Goal: Transaction & Acquisition: Book appointment/travel/reservation

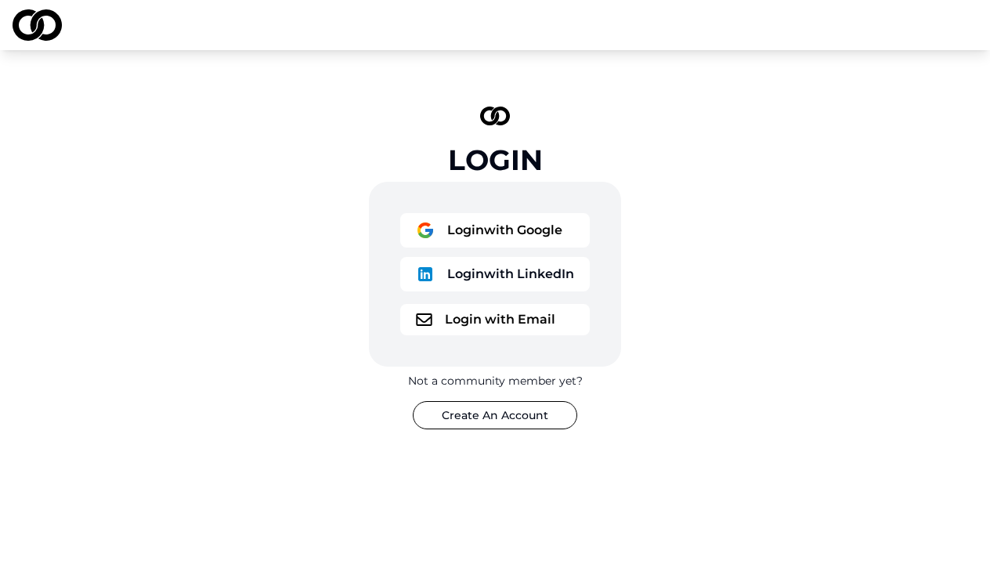
click at [484, 219] on button "Login with Google" at bounding box center [495, 230] width 190 height 34
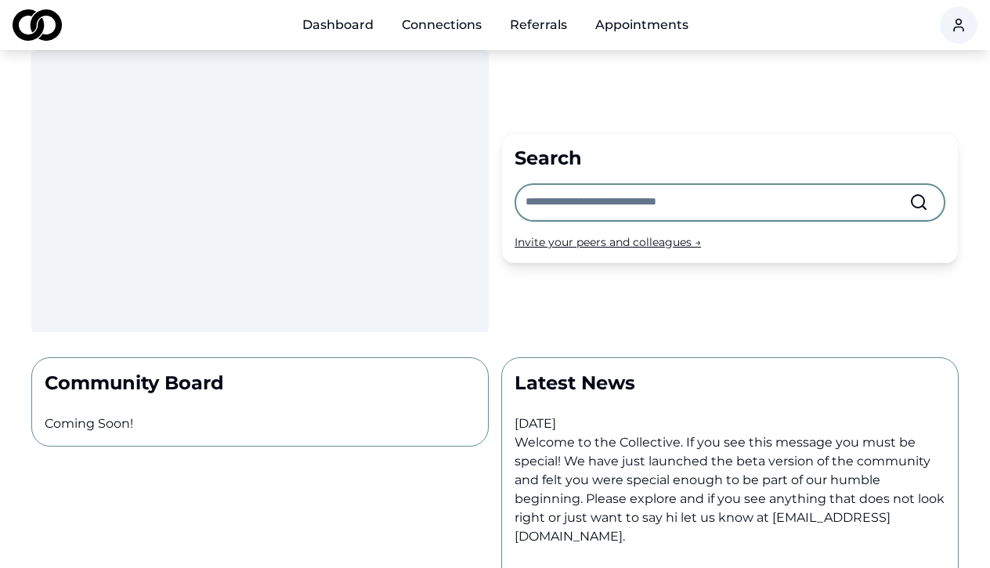
click at [581, 243] on div "Invite your peers and colleagues →" at bounding box center [730, 242] width 431 height 16
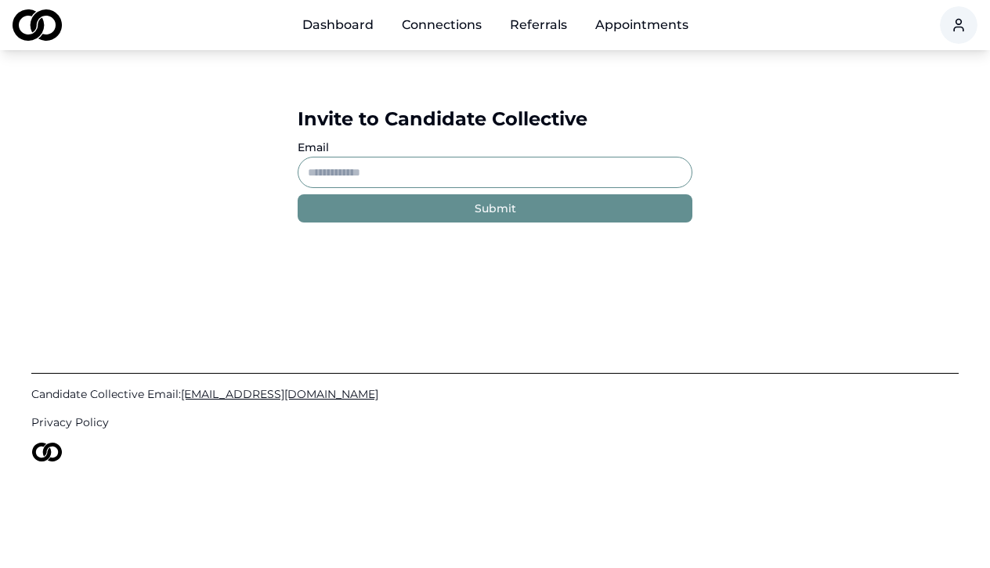
click at [448, 166] on input "Email" at bounding box center [495, 172] width 395 height 31
paste input "**********"
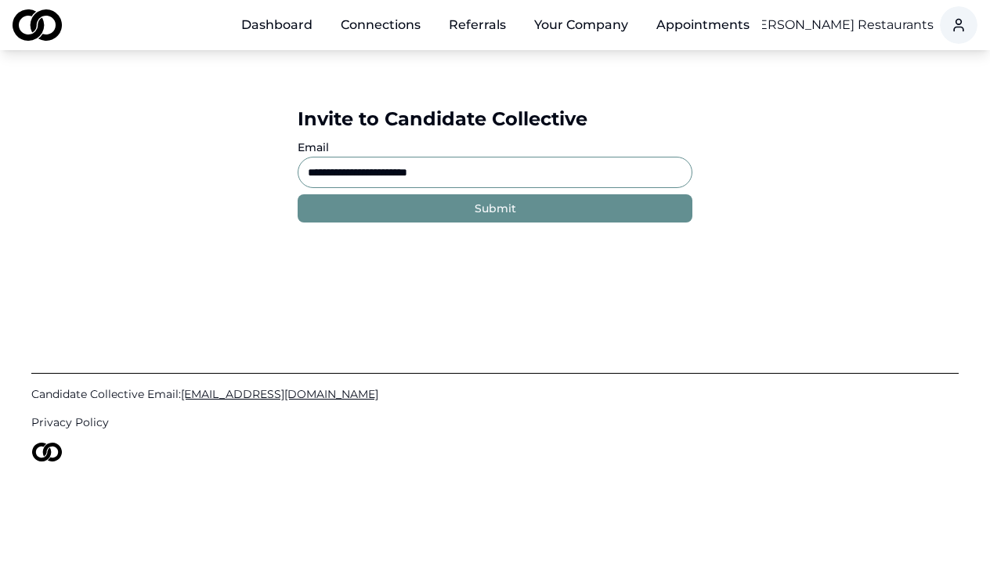
type input "**********"
click at [450, 215] on button "Submit" at bounding box center [495, 208] width 395 height 28
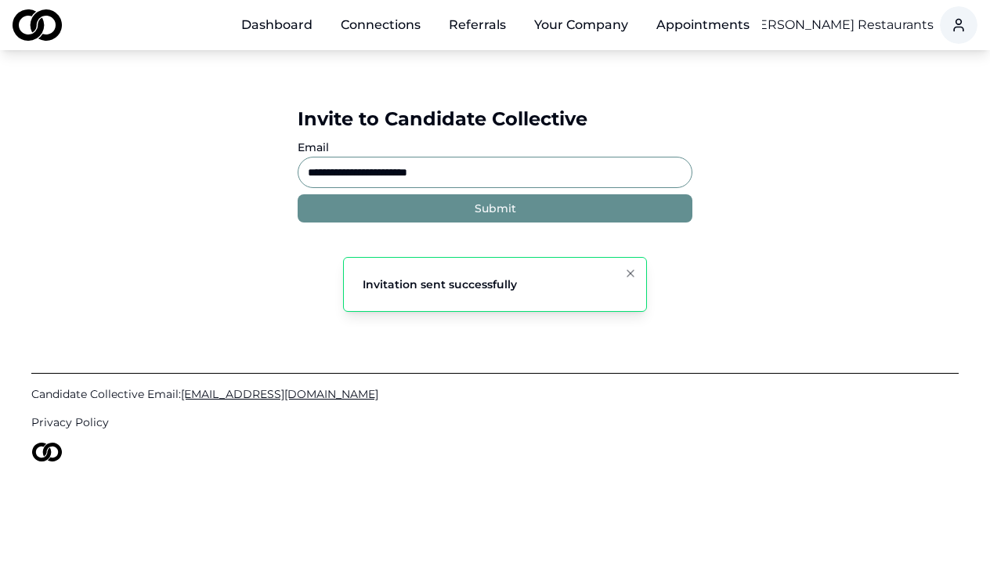
click at [284, 15] on link "Dashboard" at bounding box center [277, 24] width 96 height 31
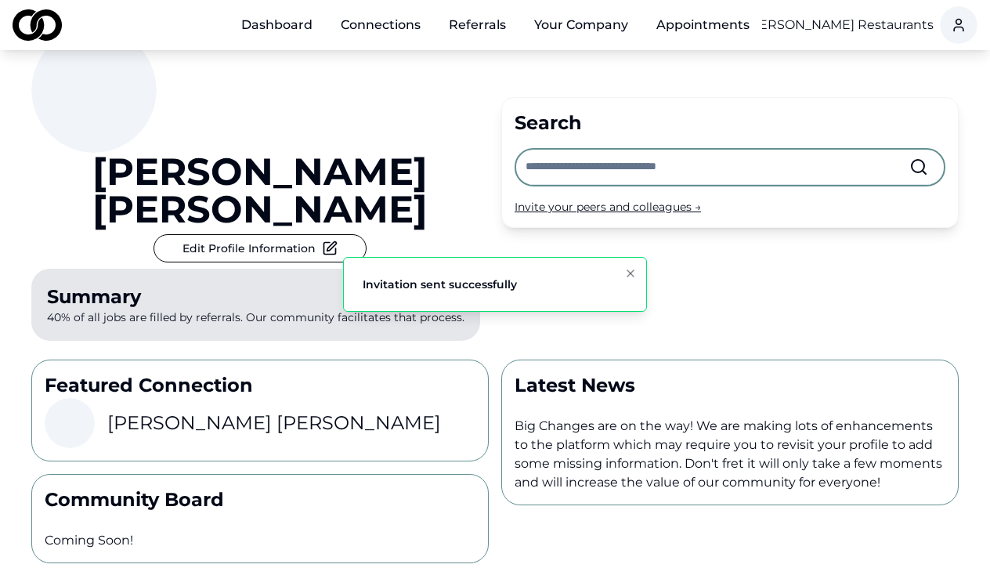
scroll to position [71, 0]
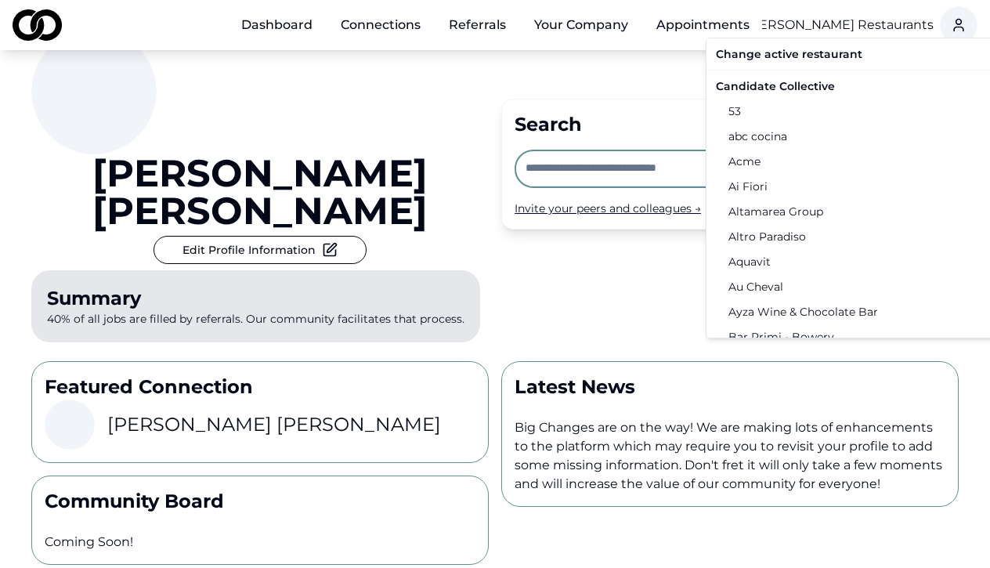
click at [800, 24] on html "Dashboard Connections Referrals Your Company Appointments Chef [PERSON_NAME] Re…" at bounding box center [495, 213] width 990 height 568
click at [777, 91] on div "Candidate Collective" at bounding box center [872, 86] width 324 height 25
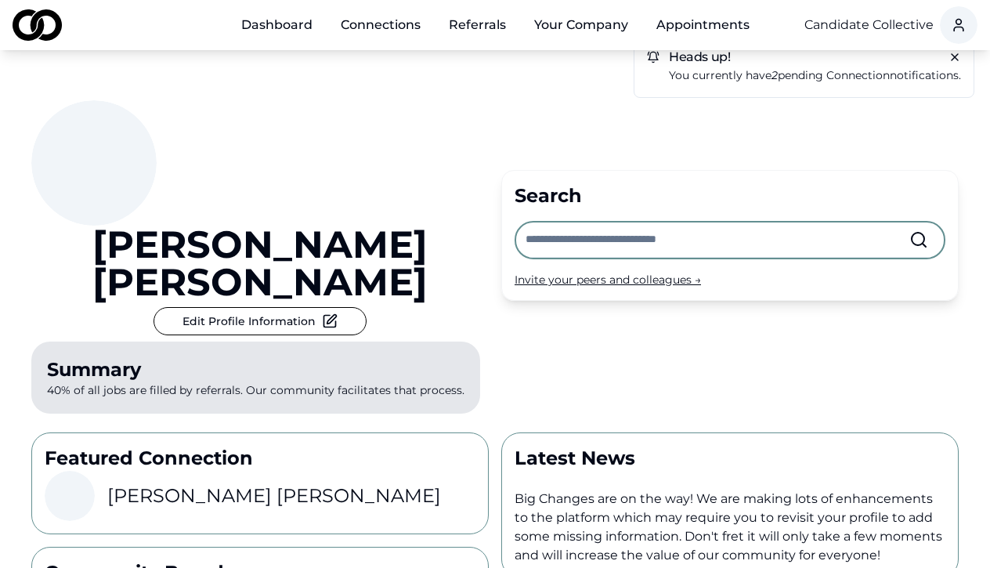
scroll to position [0, 0]
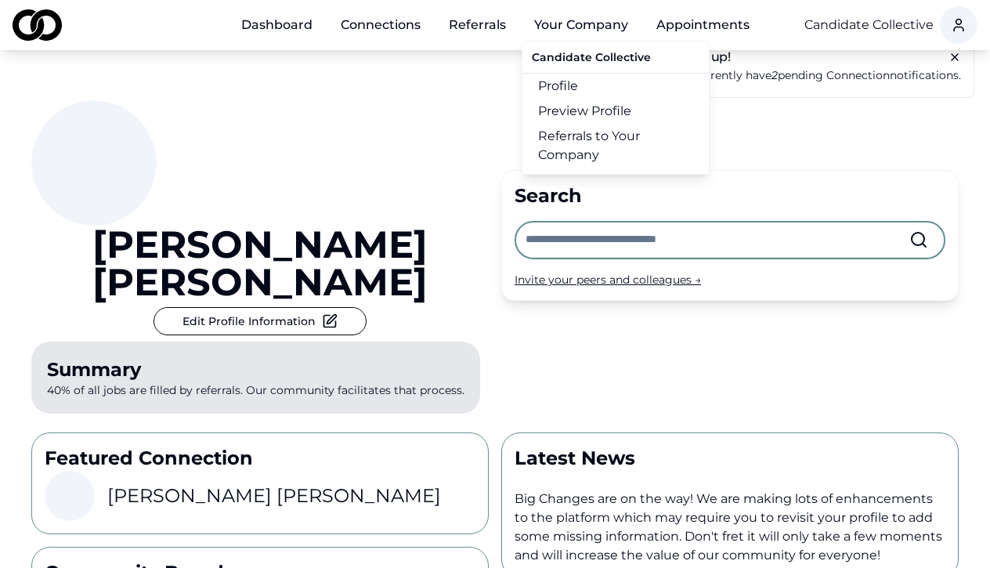
click at [580, 28] on button "Your Company" at bounding box center [581, 24] width 119 height 31
click at [593, 125] on link "Referrals to Your Company" at bounding box center [615, 146] width 186 height 44
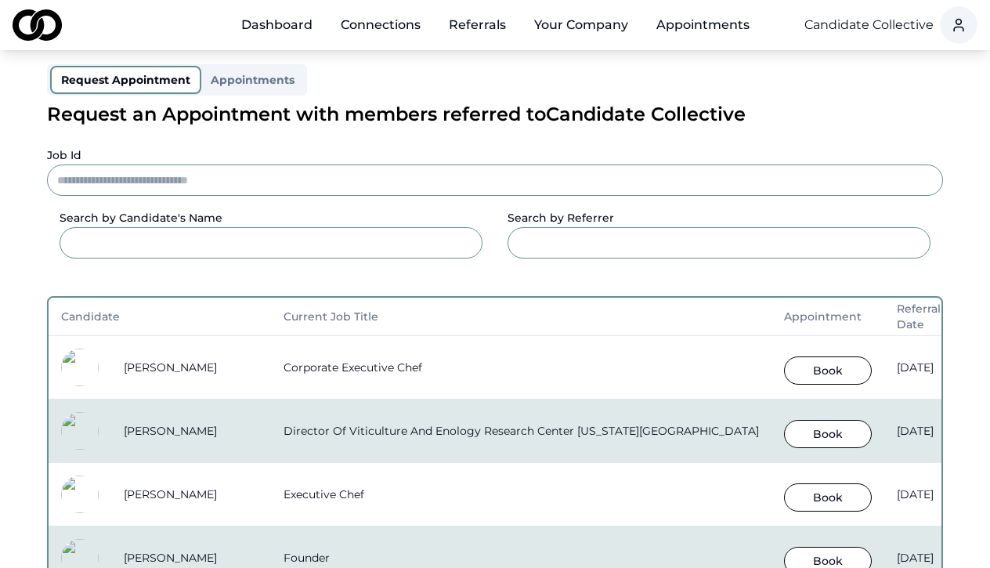
scroll to position [87, 0]
click at [815, 361] on button "Book" at bounding box center [828, 370] width 88 height 28
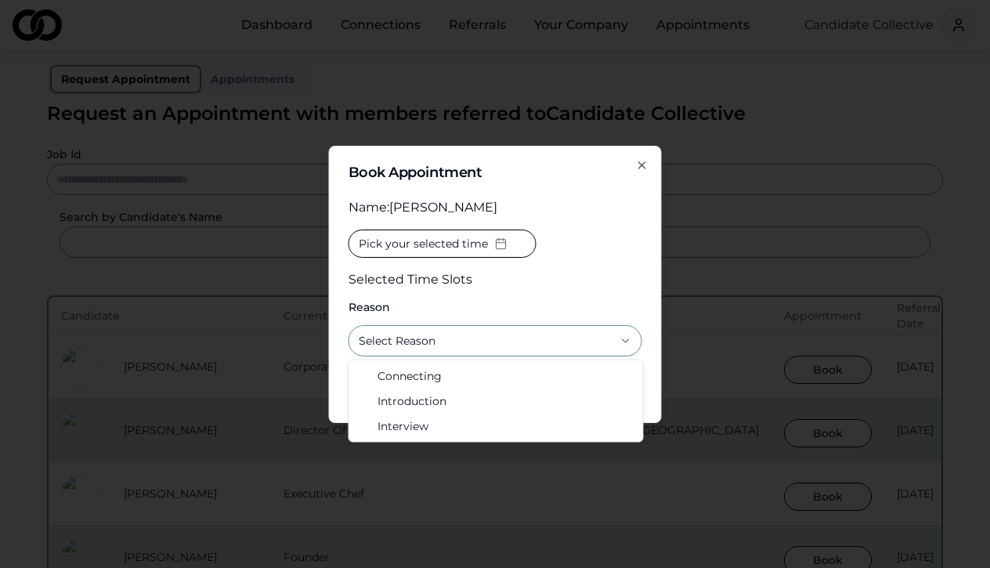
click at [458, 339] on button "Select Reason" at bounding box center [496, 340] width 294 height 31
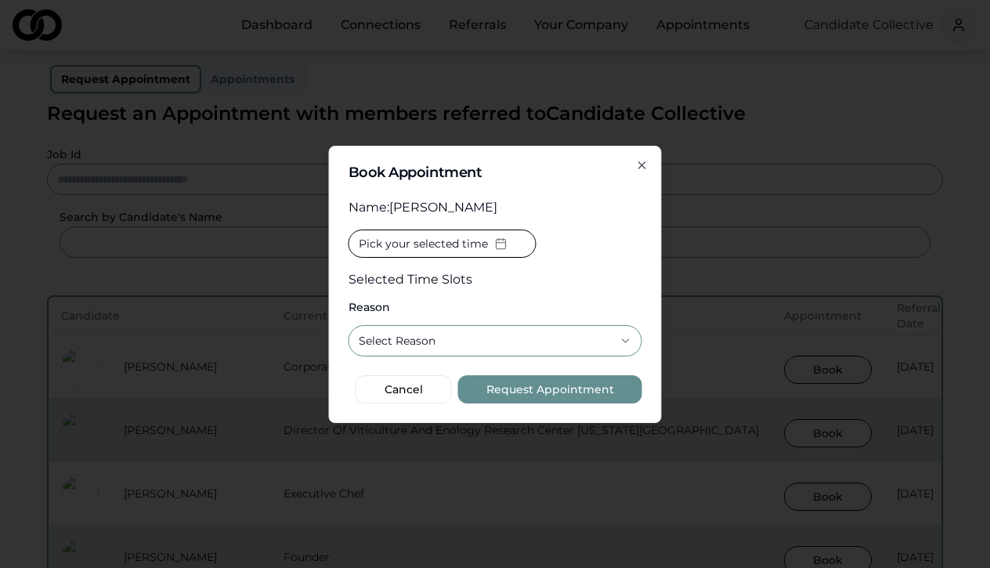
click at [474, 338] on button "Select Reason" at bounding box center [496, 340] width 294 height 31
click at [514, 390] on button "Request Appointment" at bounding box center [550, 389] width 184 height 28
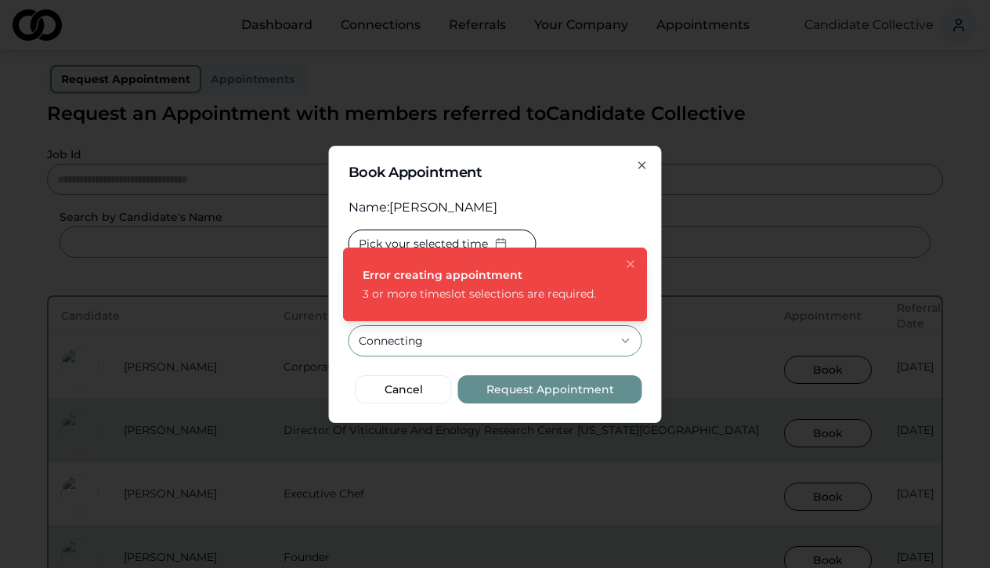
click at [487, 247] on button "Pick your selected time" at bounding box center [443, 244] width 188 height 28
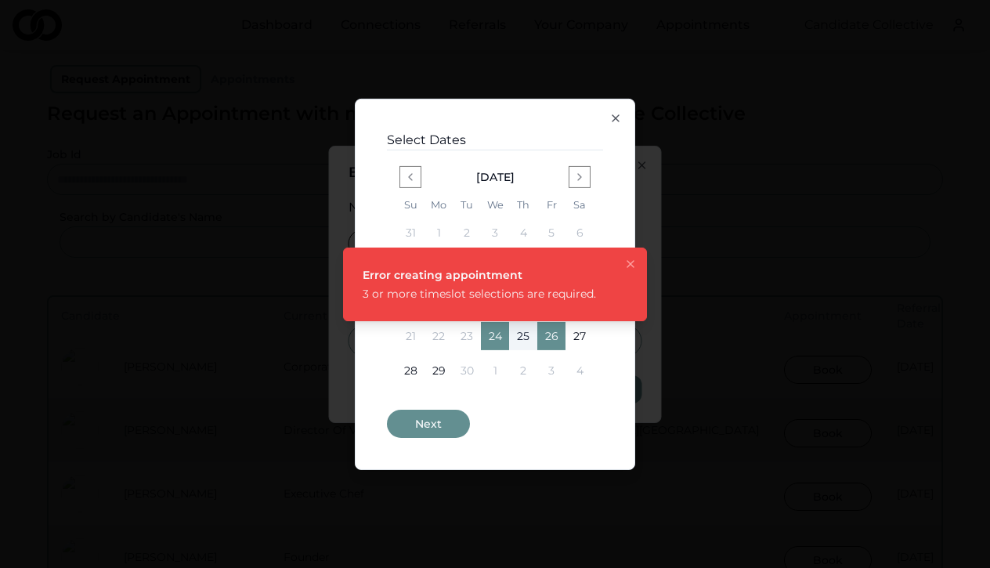
click at [497, 333] on button "24" at bounding box center [495, 336] width 28 height 28
click at [438, 433] on button "Next" at bounding box center [428, 424] width 83 height 28
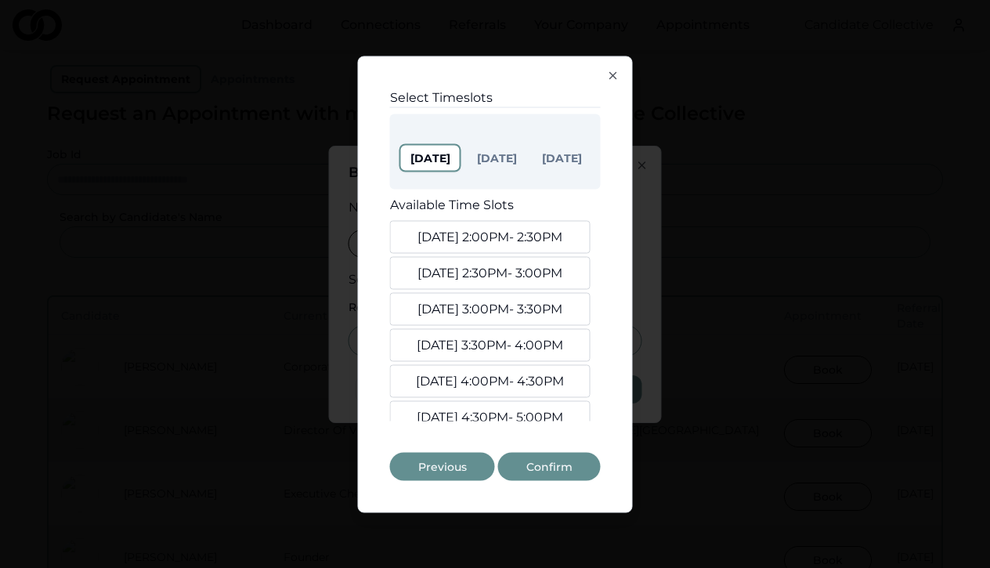
click at [513, 251] on button "[DATE] 2:00PM - 2:30PM" at bounding box center [490, 236] width 201 height 33
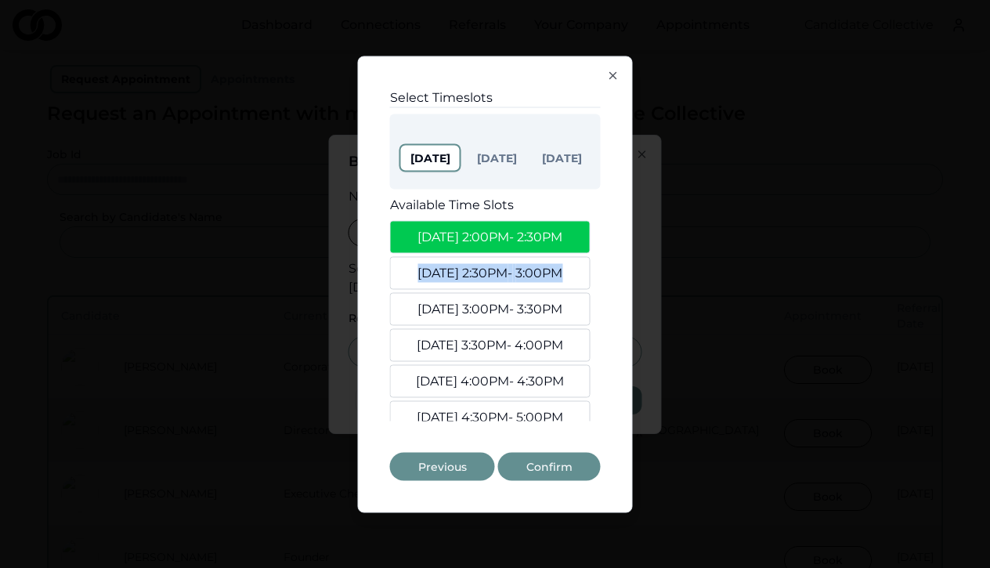
click at [510, 265] on button "[DATE] 2:30PM - 3:00PM" at bounding box center [490, 272] width 201 height 33
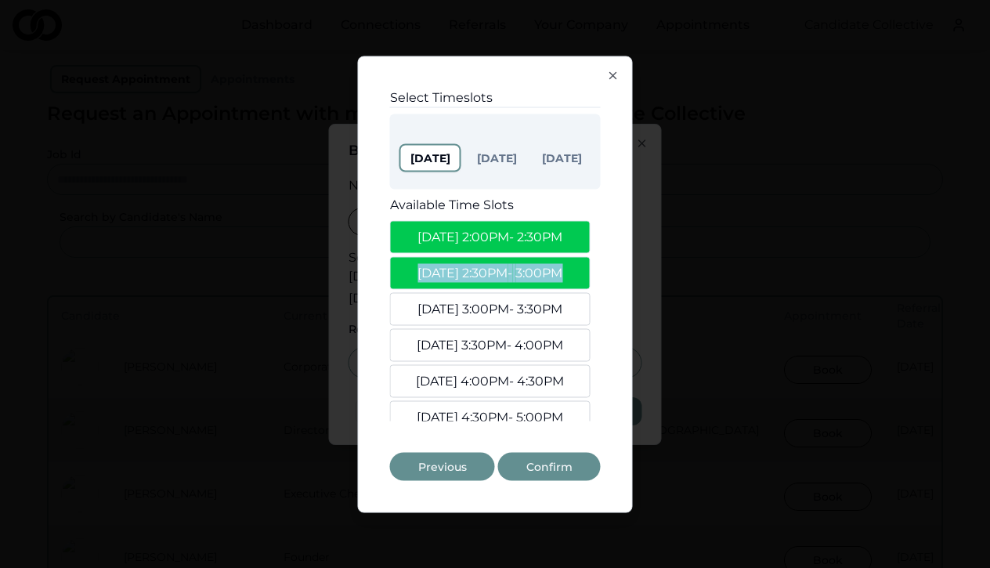
click at [501, 308] on button "[DATE] 3:00PM - 3:30PM" at bounding box center [490, 308] width 201 height 33
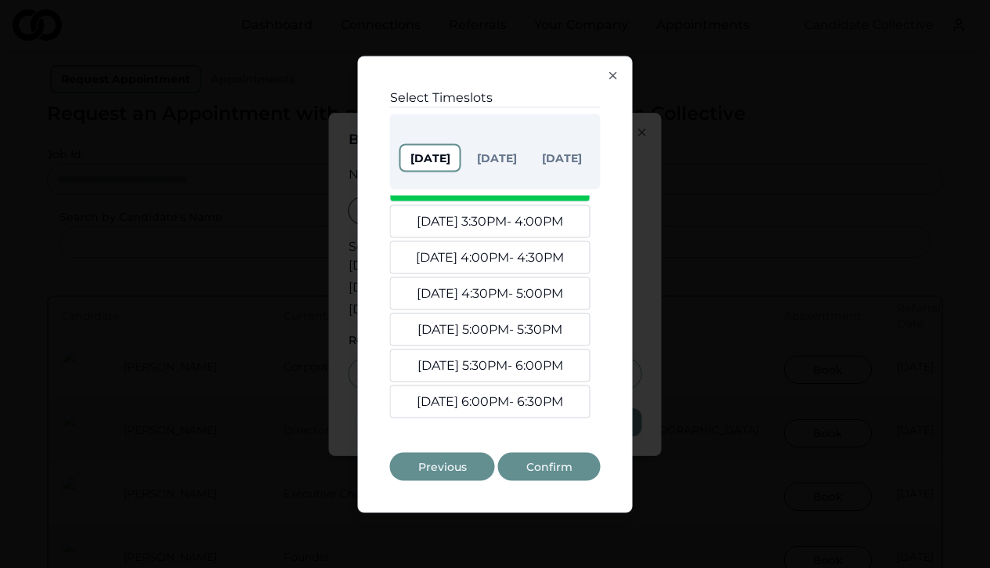
scroll to position [124, 0]
click at [506, 370] on button "[DATE] 5:30PM - 6:00PM" at bounding box center [490, 365] width 201 height 33
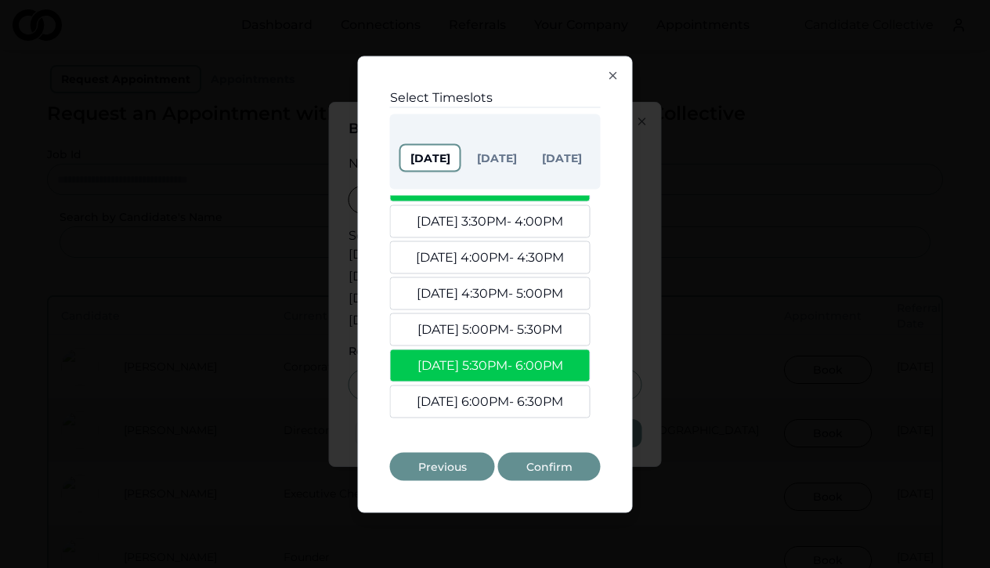
click at [504, 384] on ul "[DATE] 2:00PM - 2:30PM [DATE] 2:30PM - 3:00PM [DATE] 3:00PM - 3:30PM [DATE] 3:3…" at bounding box center [495, 256] width 211 height 321
click at [502, 394] on button "[DATE] 6:00PM - 6:30PM" at bounding box center [490, 401] width 201 height 33
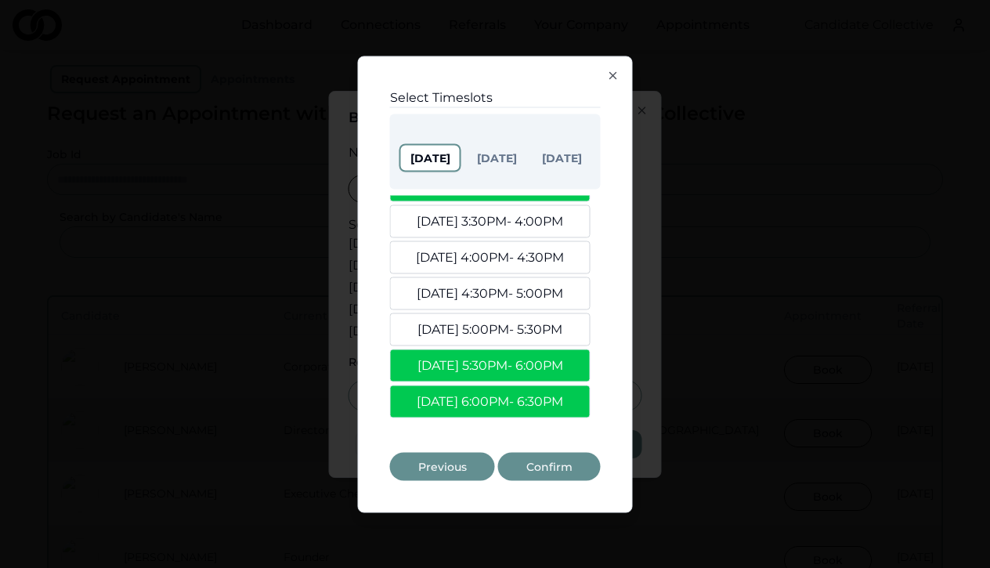
click at [512, 331] on button "[DATE] 5:00PM - 5:30PM" at bounding box center [490, 329] width 201 height 33
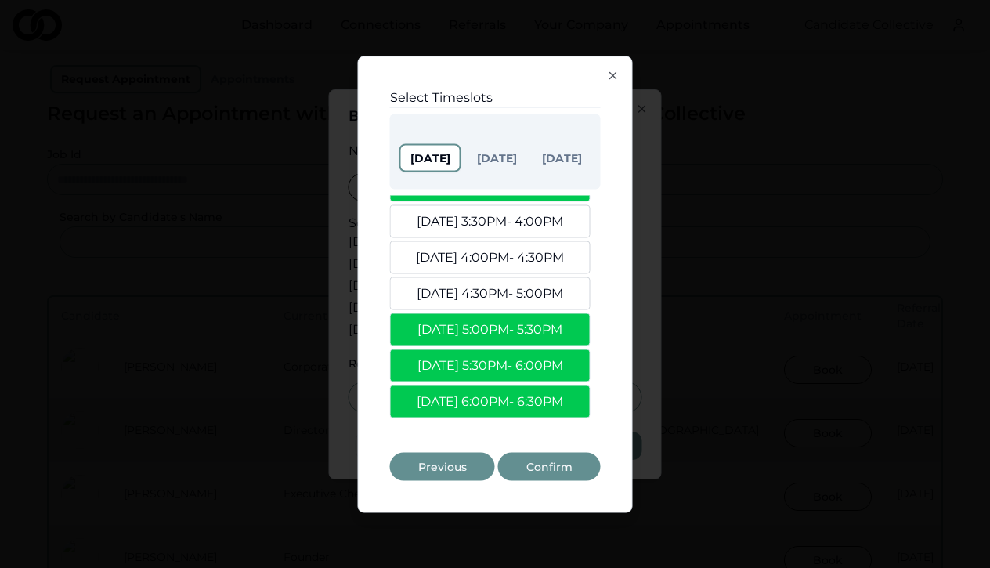
click at [547, 457] on button "Confirm" at bounding box center [549, 466] width 103 height 28
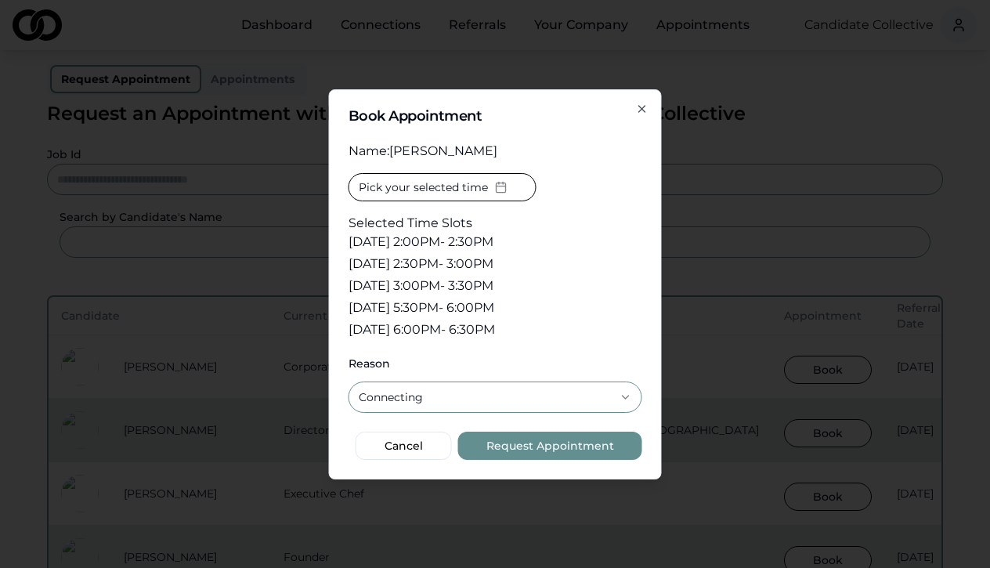
click at [558, 450] on button "Request Appointment" at bounding box center [550, 446] width 184 height 28
